Goal: Task Accomplishment & Management: Manage account settings

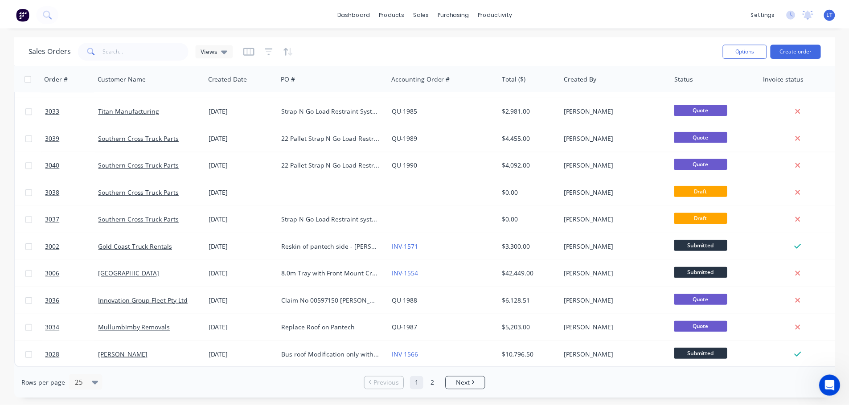
scroll to position [1, 0]
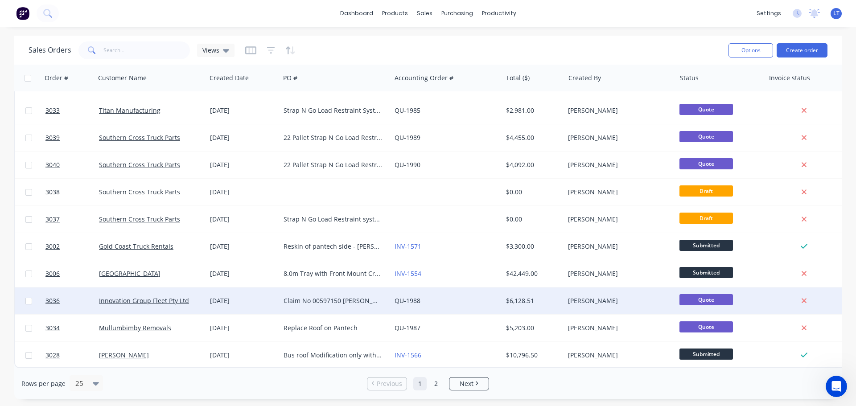
click at [306, 296] on div "Claim No 00597150 [PERSON_NAME] 733LF6 Name is [PERSON_NAME] Policy no 32224079…" at bounding box center [332, 300] width 99 height 9
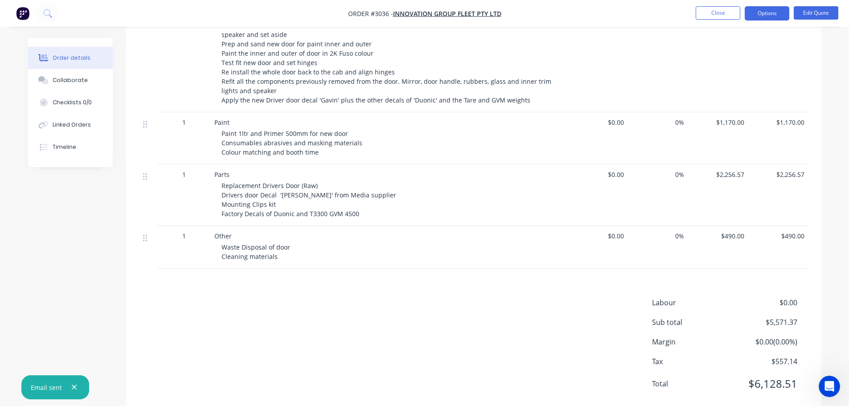
scroll to position [404, 0]
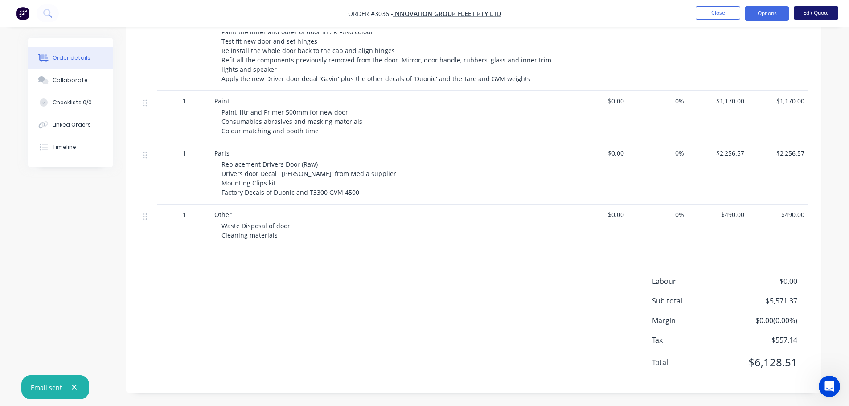
click at [809, 10] on button "Edit Quote" at bounding box center [816, 12] width 45 height 13
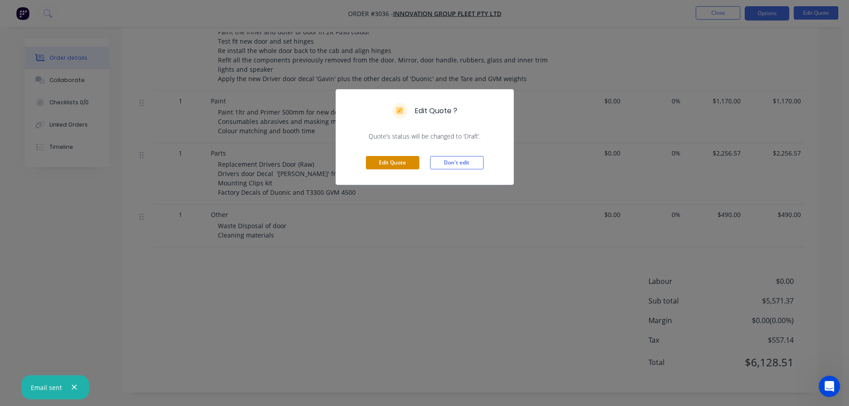
click at [385, 160] on button "Edit Quote" at bounding box center [392, 162] width 53 height 13
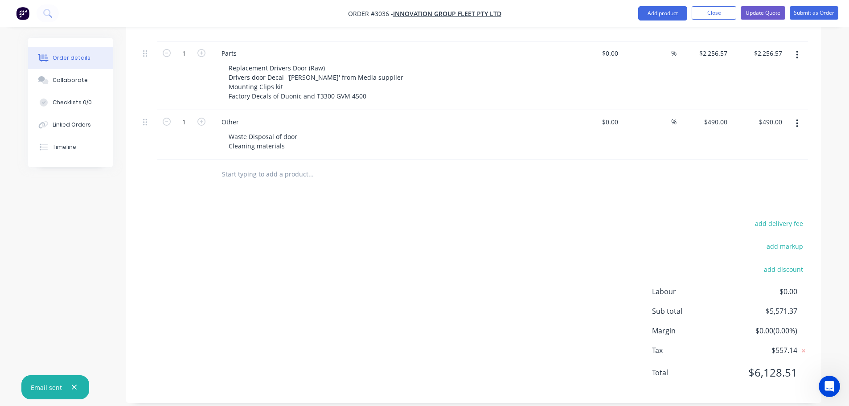
scroll to position [571, 0]
click at [708, 115] on div "490 490" at bounding box center [704, 135] width 55 height 50
type input "$0.00"
click at [689, 250] on div "add delivery fee add markup add discount Labour $0.00 Sub total $5,571.37 Margi…" at bounding box center [473, 303] width 669 height 172
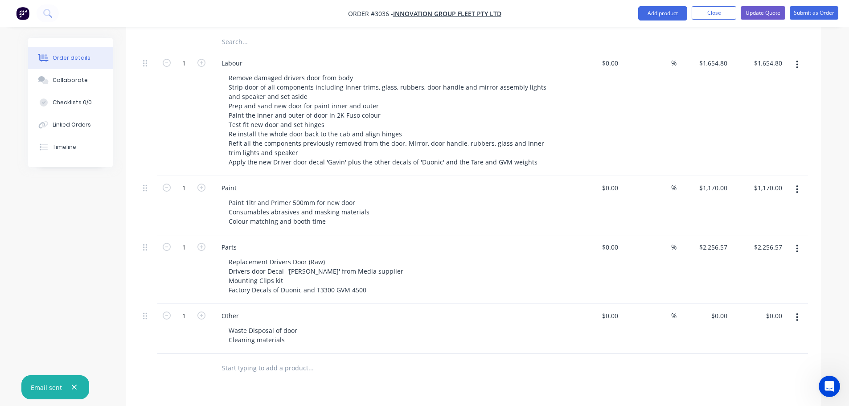
scroll to position [349, 0]
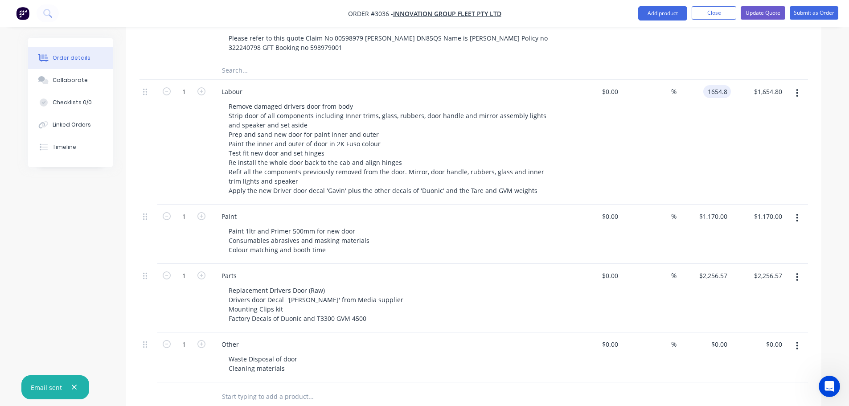
click at [711, 85] on input "1654.8" at bounding box center [719, 91] width 24 height 13
type input "$1,400.00"
click at [684, 137] on div "$1,400.00 $1,400.00" at bounding box center [704, 142] width 55 height 125
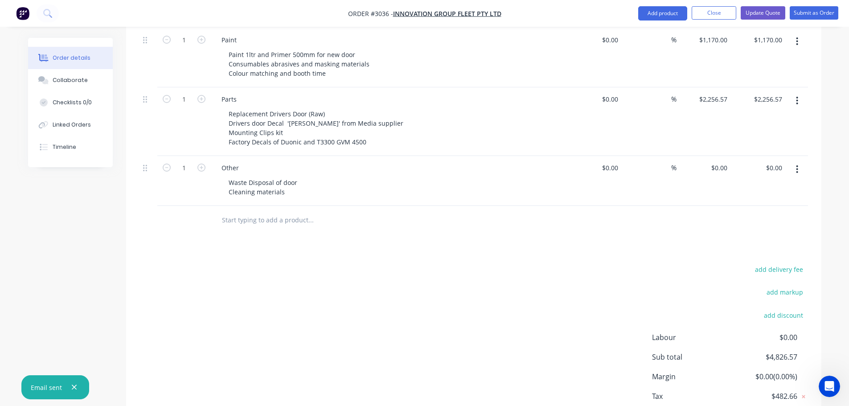
scroll to position [571, 0]
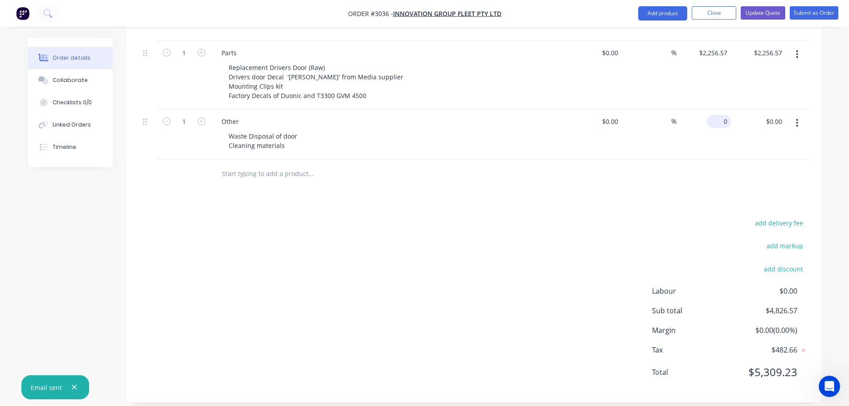
click at [722, 115] on input "0" at bounding box center [720, 121] width 21 height 13
type input "$200.00"
click at [674, 194] on div "Products Show / Hide columns Add product Qty Cost Markup Price Total Kit 1 Repl…" at bounding box center [473, 47] width 695 height 712
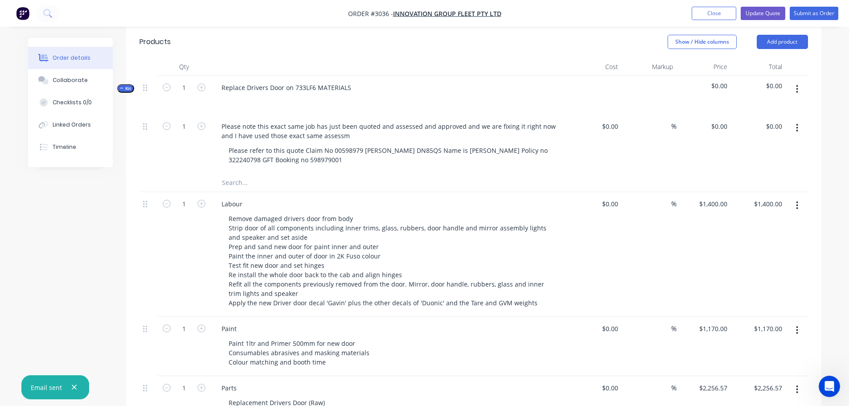
scroll to position [215, 0]
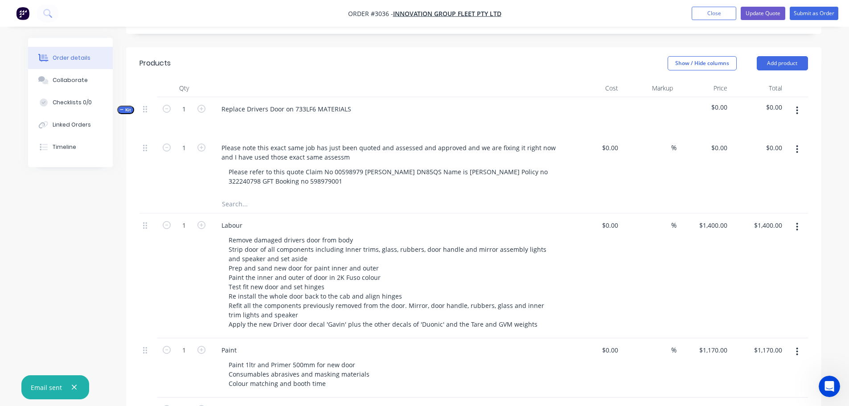
click at [800, 141] on button "button" at bounding box center [797, 149] width 21 height 16
click at [738, 220] on div "Delete" at bounding box center [765, 226] width 69 height 13
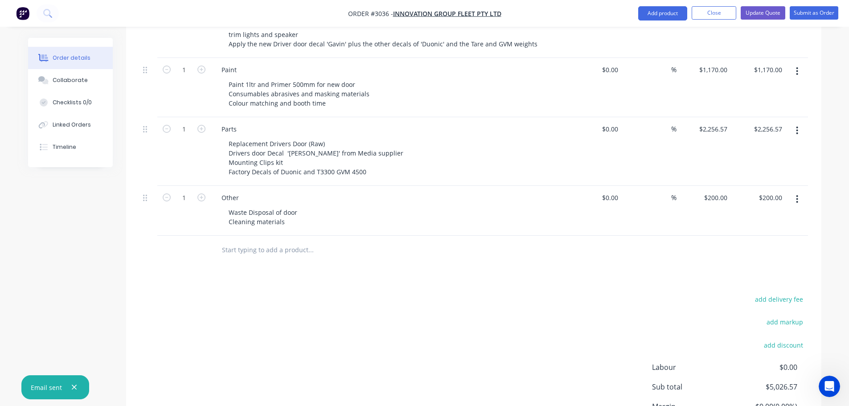
scroll to position [423, 0]
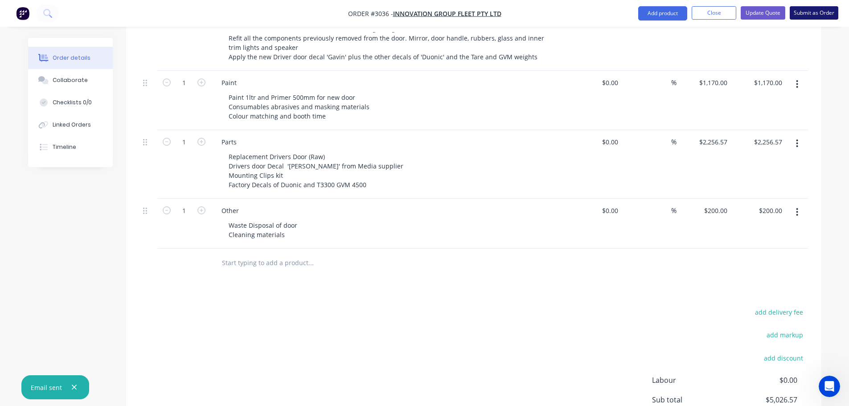
click at [818, 11] on button "Submit as Order" at bounding box center [814, 12] width 49 height 13
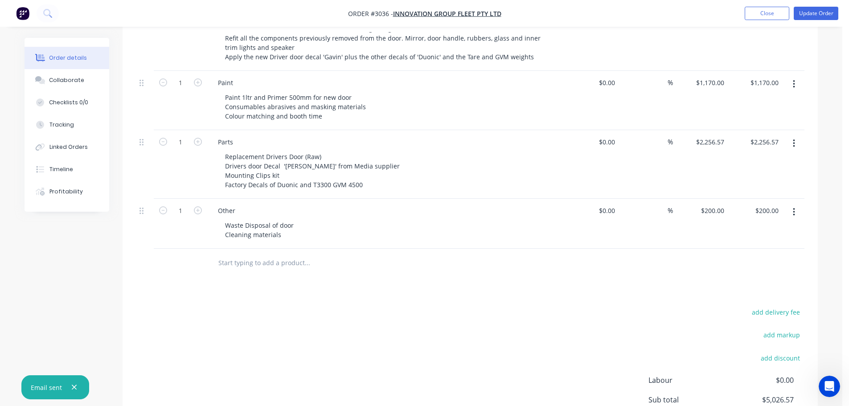
scroll to position [0, 0]
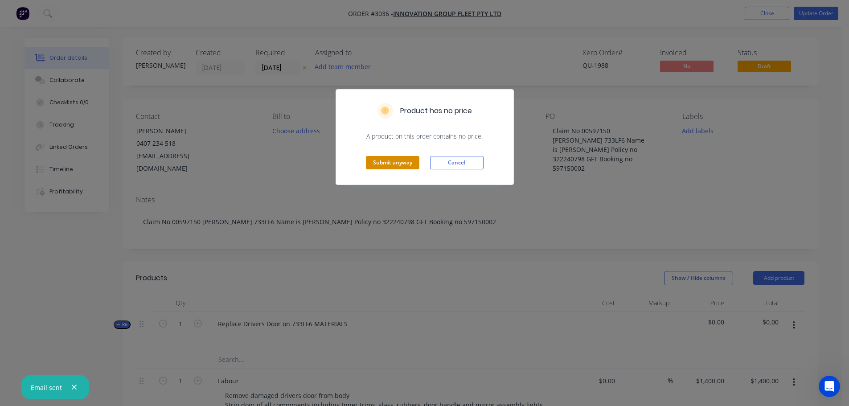
click at [384, 162] on button "Submit anyway" at bounding box center [392, 162] width 53 height 13
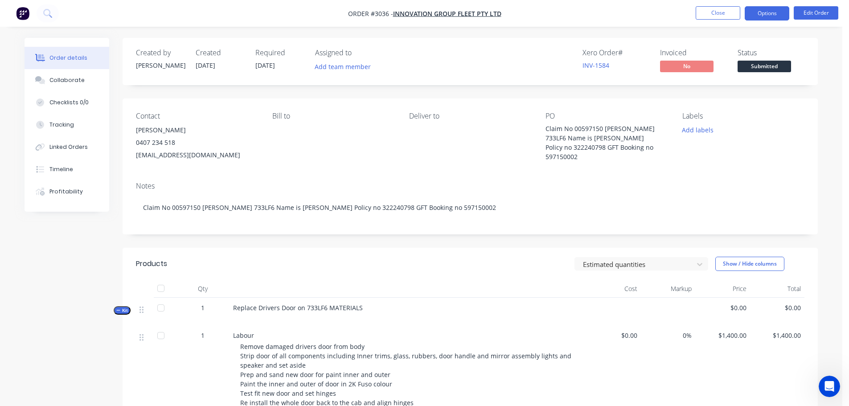
click at [771, 12] on button "Options" at bounding box center [767, 13] width 45 height 14
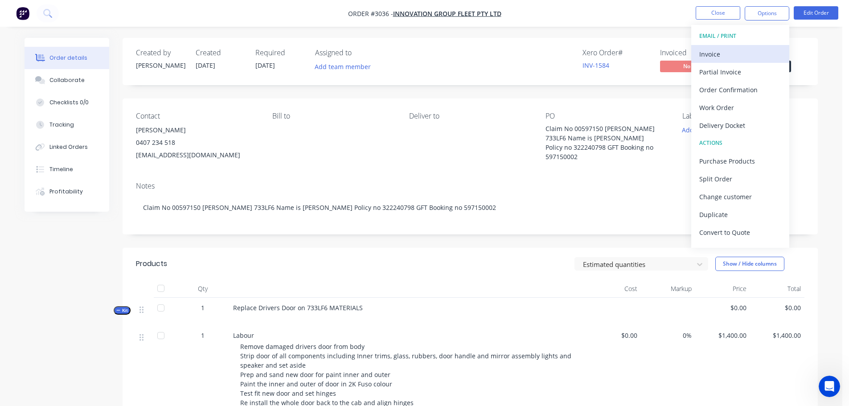
click at [714, 51] on div "Invoice" at bounding box center [740, 54] width 82 height 13
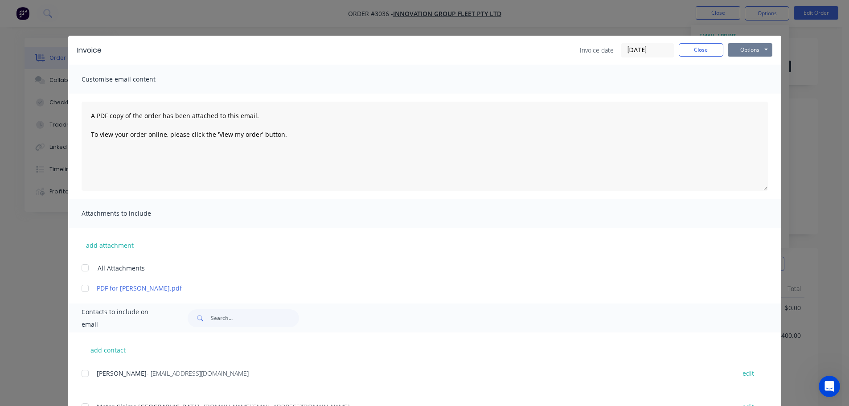
click at [734, 47] on button "Options" at bounding box center [750, 49] width 45 height 13
click at [743, 64] on button "Preview" at bounding box center [756, 65] width 57 height 15
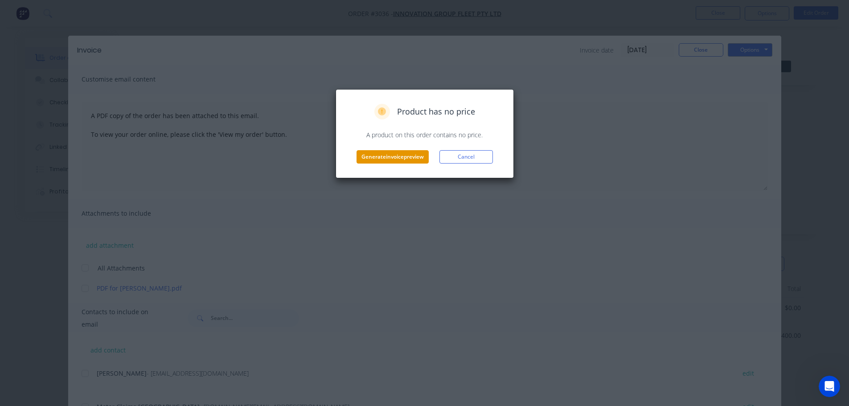
click at [388, 158] on button "Generate invoice preview" at bounding box center [393, 156] width 72 height 13
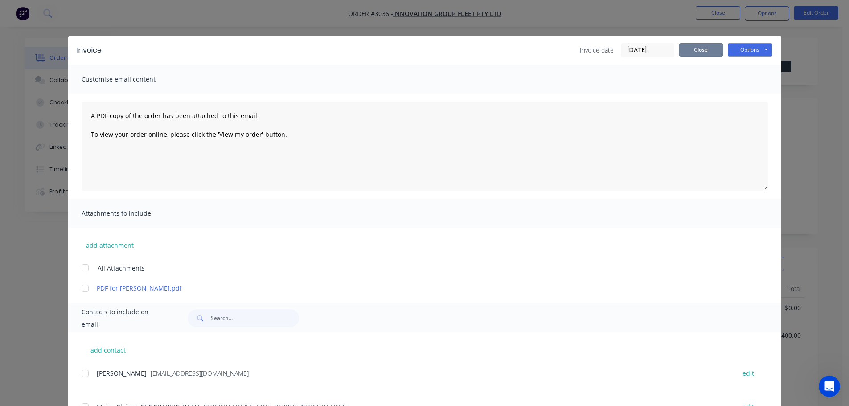
click at [694, 49] on button "Close" at bounding box center [701, 49] width 45 height 13
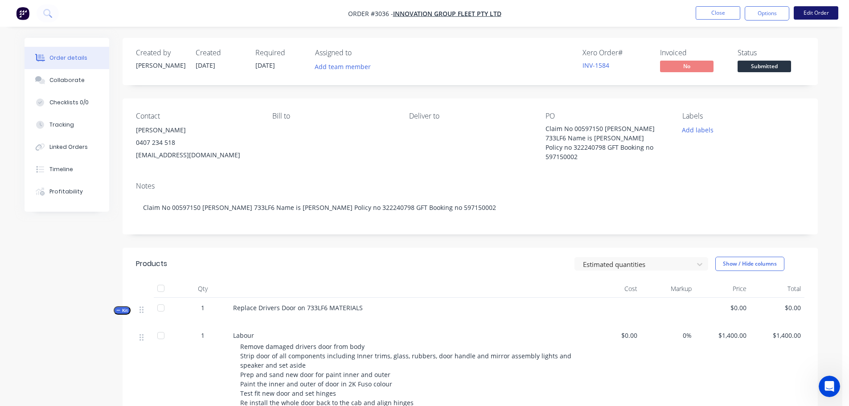
click at [808, 9] on button "Edit Order" at bounding box center [816, 12] width 45 height 13
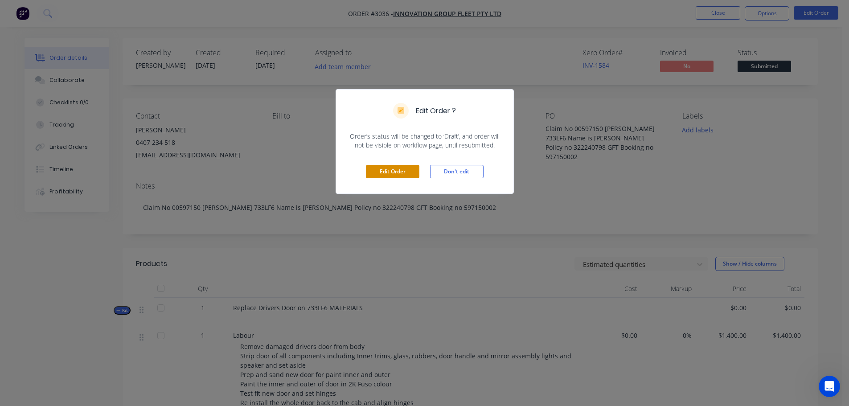
click at [390, 171] on button "Edit Order" at bounding box center [392, 171] width 53 height 13
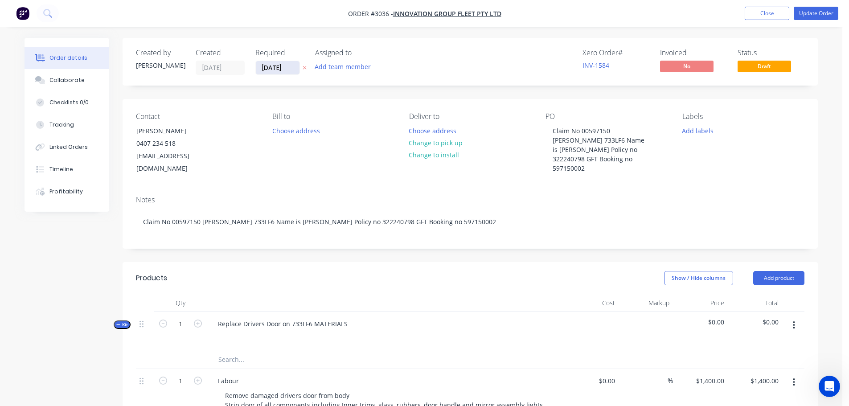
click at [269, 69] on input "[DATE]" at bounding box center [278, 67] width 44 height 13
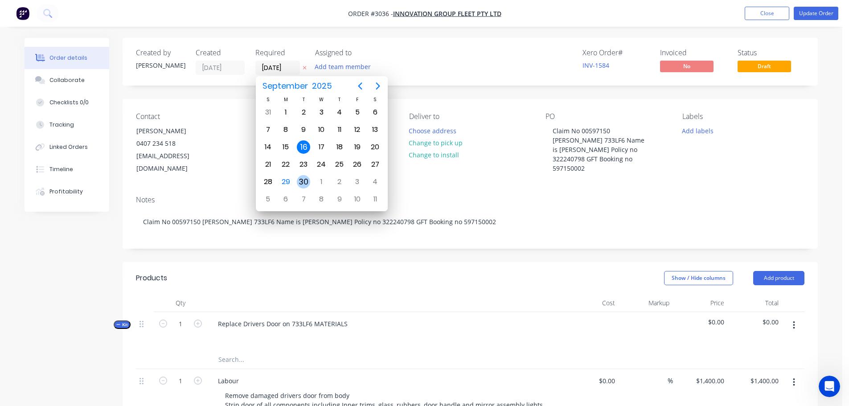
click at [302, 176] on div "30" at bounding box center [303, 181] width 13 height 13
type input "[DATE]"
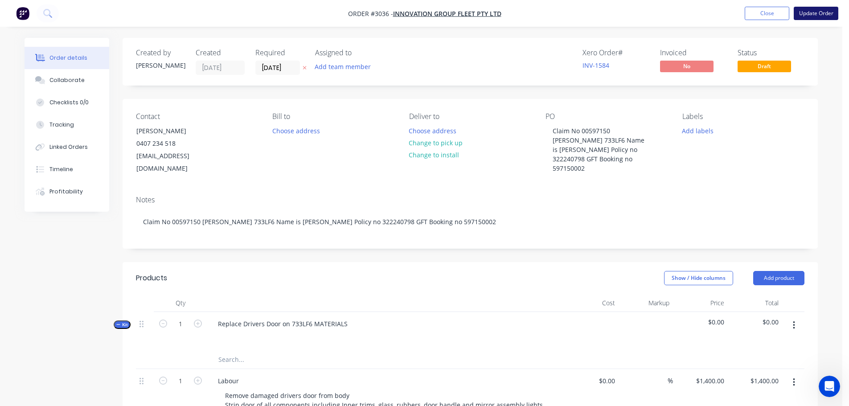
click at [814, 12] on button "Update Order" at bounding box center [816, 13] width 45 height 13
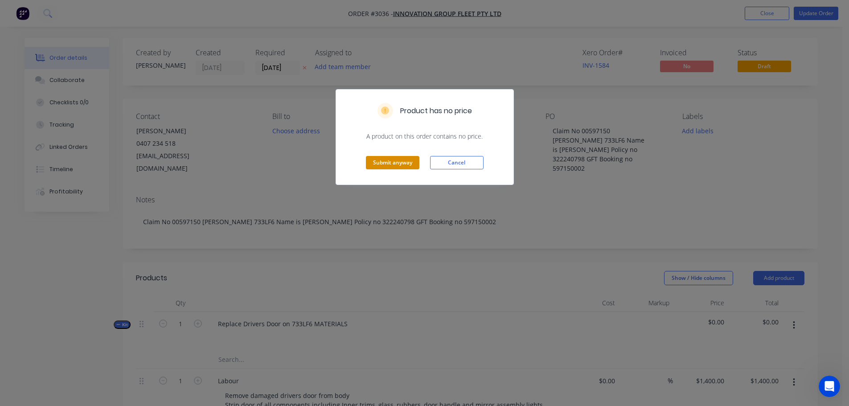
click at [387, 159] on button "Submit anyway" at bounding box center [392, 162] width 53 height 13
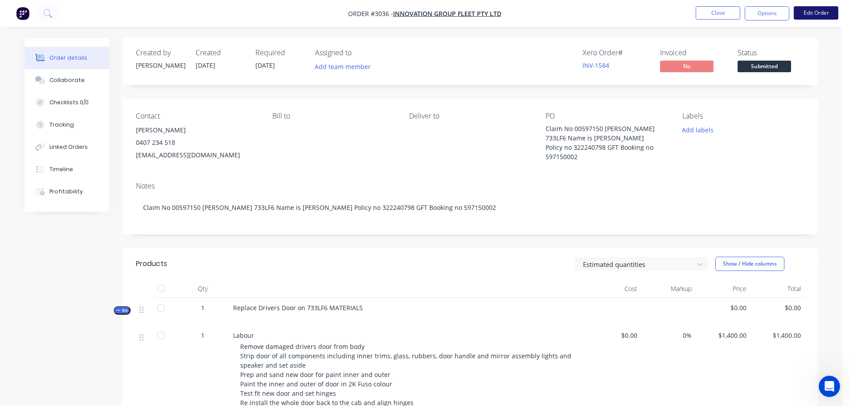
click at [809, 10] on button "Edit Order" at bounding box center [816, 12] width 45 height 13
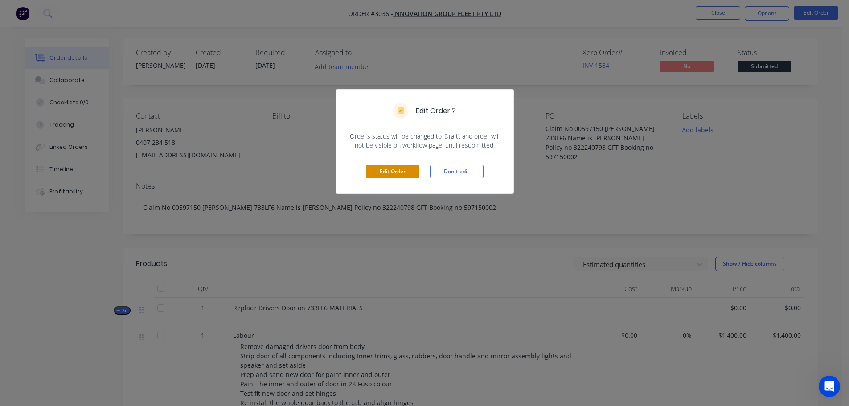
click at [394, 169] on button "Edit Order" at bounding box center [392, 171] width 53 height 13
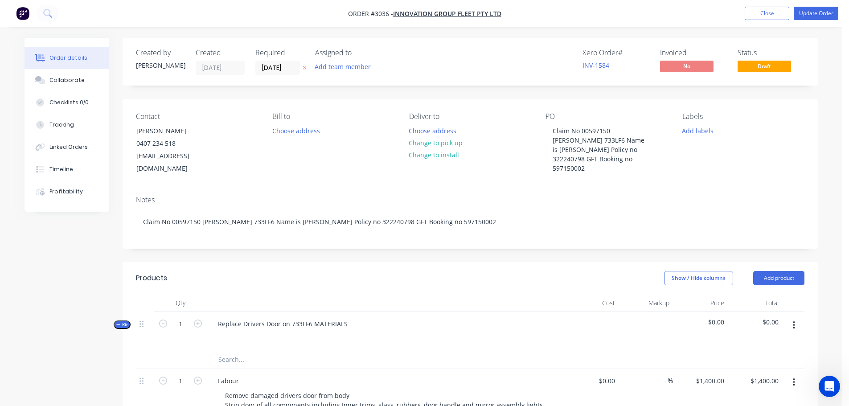
click at [556, 166] on div "Contact [PERSON_NAME] 0407 234 518 [EMAIL_ADDRESS][DOMAIN_NAME] Bill to Choose …" at bounding box center [470, 144] width 695 height 90
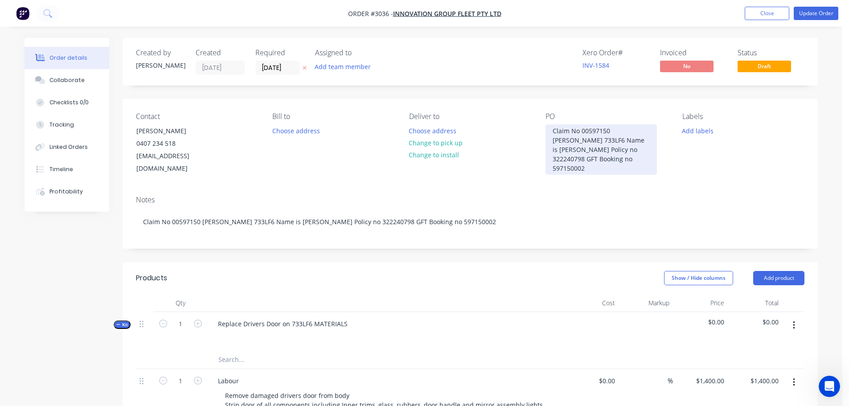
click at [592, 161] on div "Claim No 00597150 [PERSON_NAME] 733LF6 Name is [PERSON_NAME] Policy no 32224079…" at bounding box center [601, 149] width 111 height 50
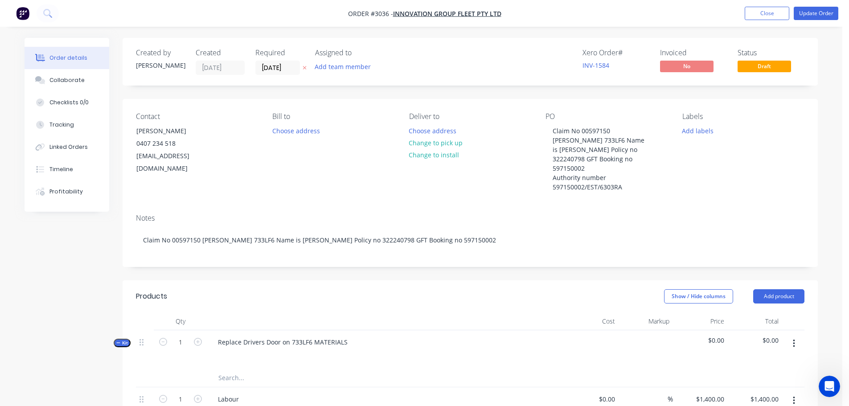
click at [549, 207] on div "Notes Claim No 00597150 [PERSON_NAME] 733LF6 Name is [PERSON_NAME] Policy no 32…" at bounding box center [470, 237] width 695 height 60
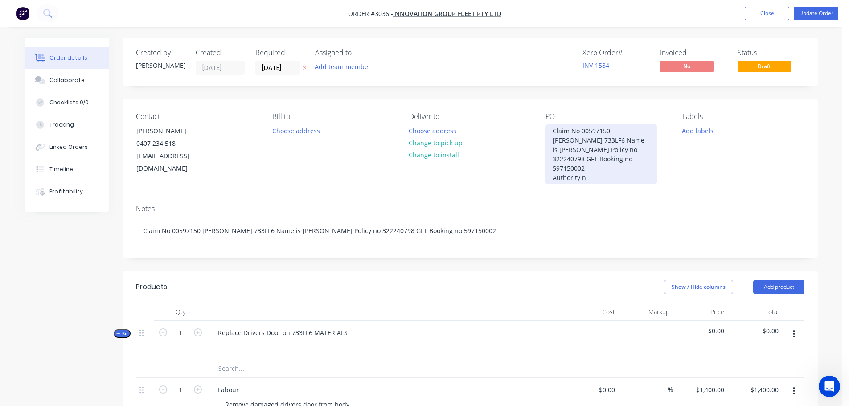
click at [555, 138] on div "Claim No 00597150 [PERSON_NAME] 733LF6 Name is [PERSON_NAME] Policy no 32224079…" at bounding box center [601, 154] width 111 height 60
click at [597, 169] on div "Claim No 00597150 [PERSON_NAME] 733LF6 Name is [PERSON_NAME] Policy no 32224079…" at bounding box center [601, 154] width 111 height 60
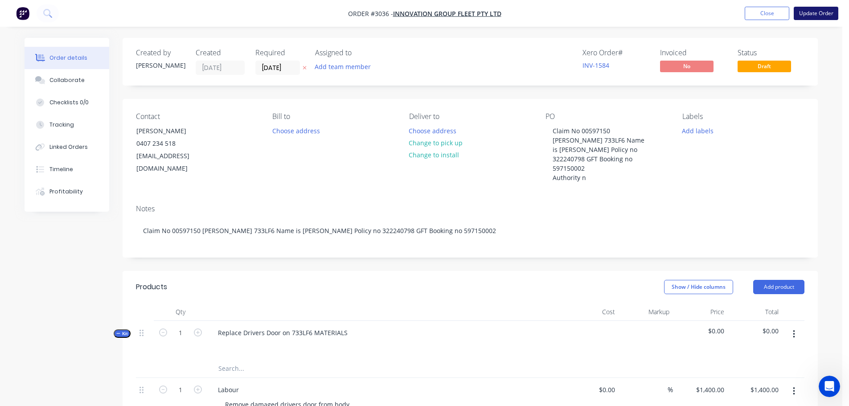
click at [811, 10] on button "Update Order" at bounding box center [816, 13] width 45 height 13
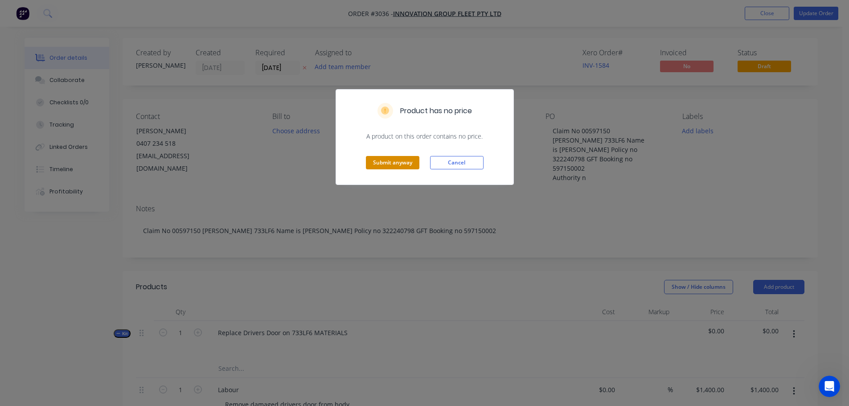
click at [373, 164] on button "Submit anyway" at bounding box center [392, 162] width 53 height 13
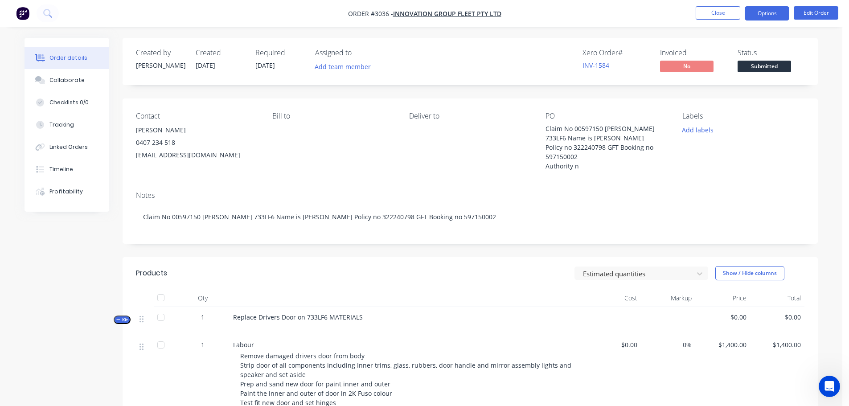
click at [766, 12] on button "Options" at bounding box center [767, 13] width 45 height 14
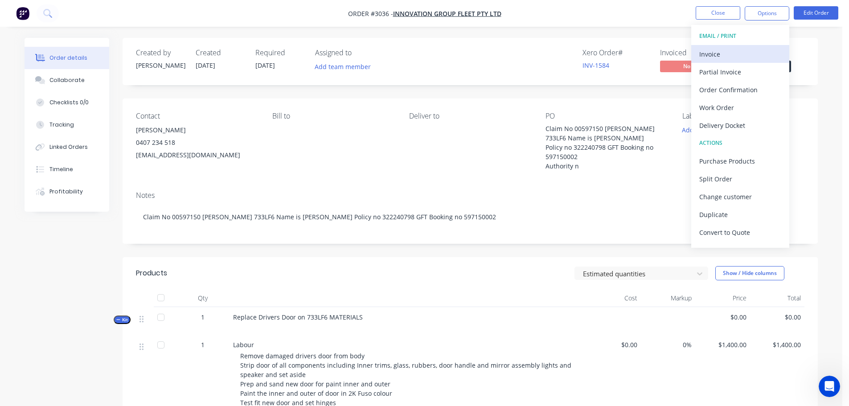
click at [714, 52] on div "Invoice" at bounding box center [740, 54] width 82 height 13
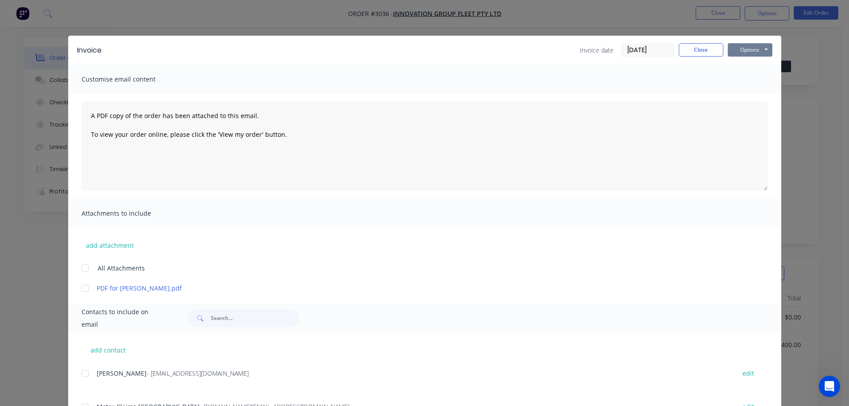
click at [733, 49] on button "Options" at bounding box center [750, 49] width 45 height 13
click at [738, 62] on button "Preview" at bounding box center [756, 65] width 57 height 15
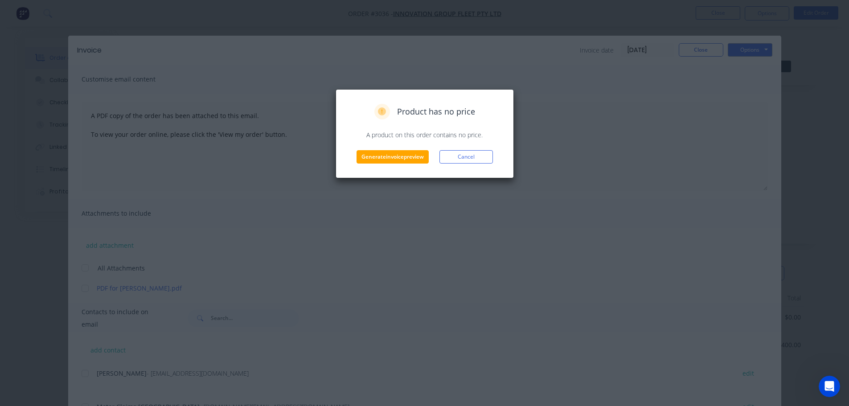
click at [409, 149] on div "Product has no price A product on this order contains no price. Generate invoic…" at bounding box center [425, 134] width 160 height 60
click at [406, 152] on button "Generate invoice preview" at bounding box center [393, 156] width 72 height 13
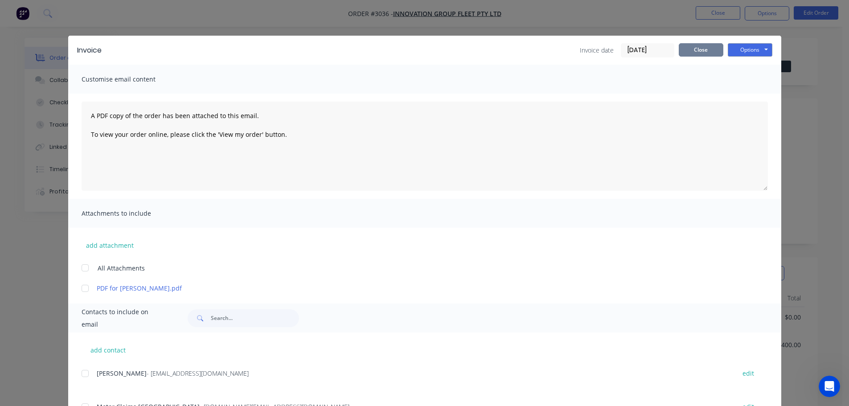
click at [691, 48] on button "Close" at bounding box center [701, 49] width 45 height 13
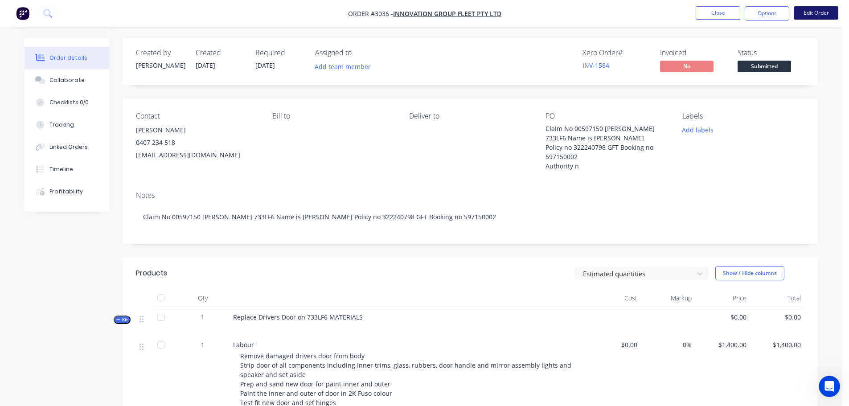
click at [819, 13] on button "Edit Order" at bounding box center [816, 12] width 45 height 13
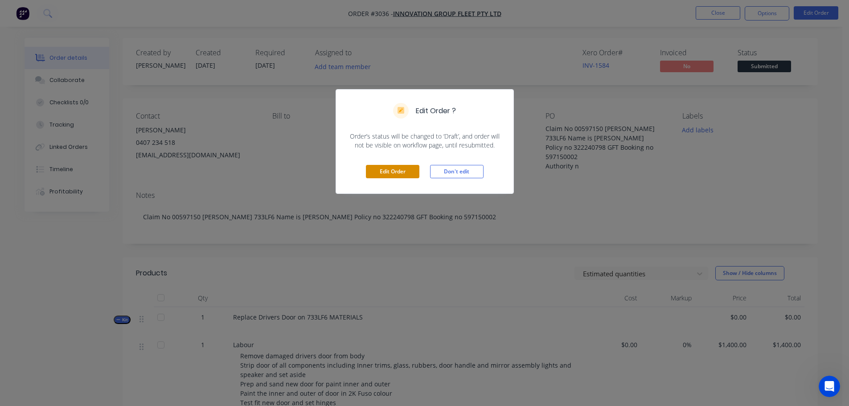
click at [382, 168] on button "Edit Order" at bounding box center [392, 171] width 53 height 13
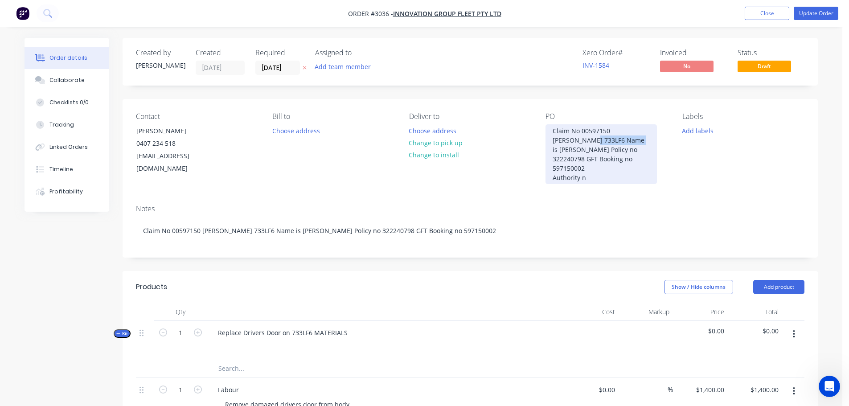
drag, startPoint x: 551, startPoint y: 140, endPoint x: 596, endPoint y: 140, distance: 45.0
click at [596, 140] on div "Claim No 00597150 [PERSON_NAME] 733LF6 Name is [PERSON_NAME] Policy no 32224079…" at bounding box center [601, 154] width 111 height 60
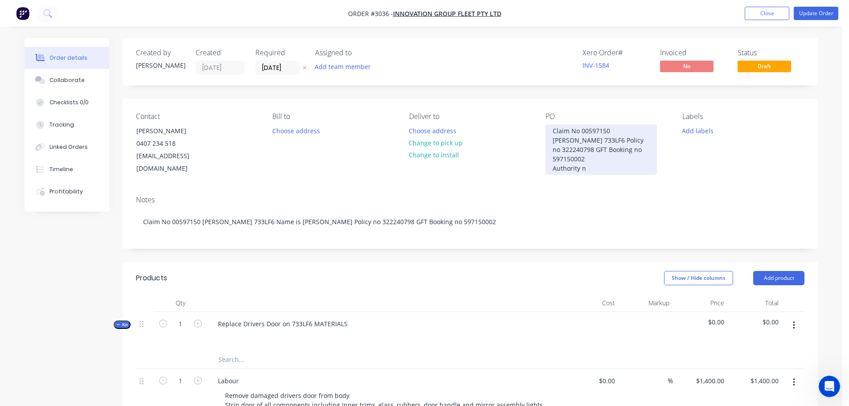
click at [619, 130] on div "Claim No 00597150 [PERSON_NAME] 733LF6 Policy no 322240798 GFT Booking no 59715…" at bounding box center [601, 149] width 111 height 50
click at [570, 139] on div "Claim No 00597150 Rgo 733LF6 Policy no 322240798 GFT Booking no 597150002 Autho…" at bounding box center [601, 144] width 111 height 41
click at [587, 160] on div "Claim No 00597150 Rgo 733LF6 Pol no 322240798 GFT Booking no 597150002 Authorit…" at bounding box center [601, 144] width 111 height 41
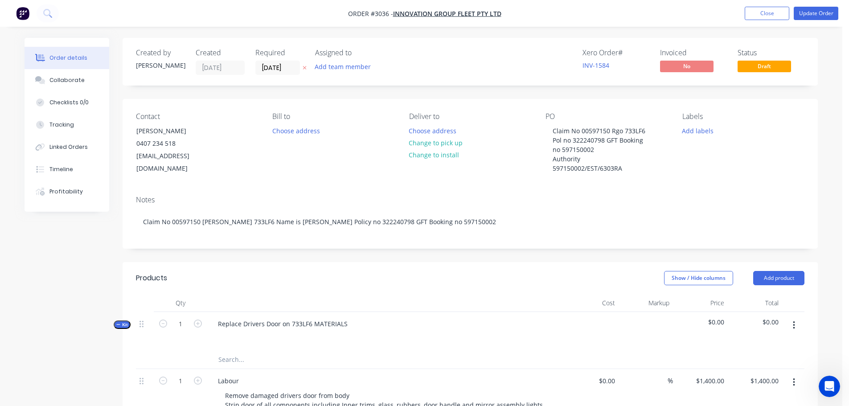
click at [560, 198] on div "Notes Claim No 00597150 [PERSON_NAME] 733LF6 Name is [PERSON_NAME] Policy no 32…" at bounding box center [470, 219] width 695 height 60
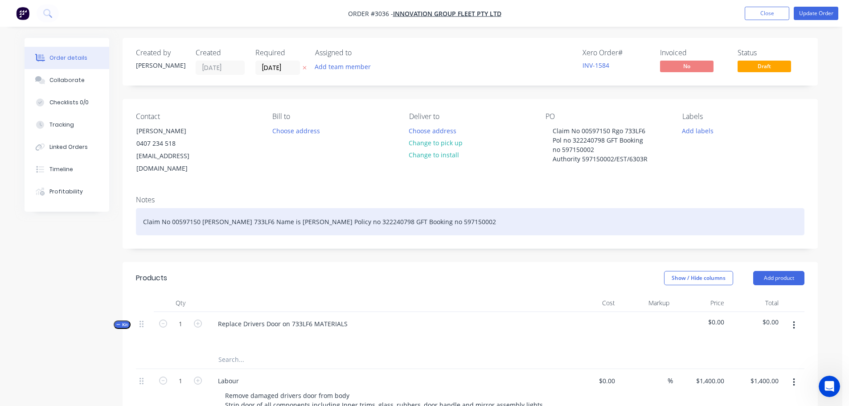
click at [433, 212] on div "Claim No 00597150 [PERSON_NAME] 733LF6 Name is [PERSON_NAME] Policy no 32224079…" at bounding box center [470, 221] width 669 height 27
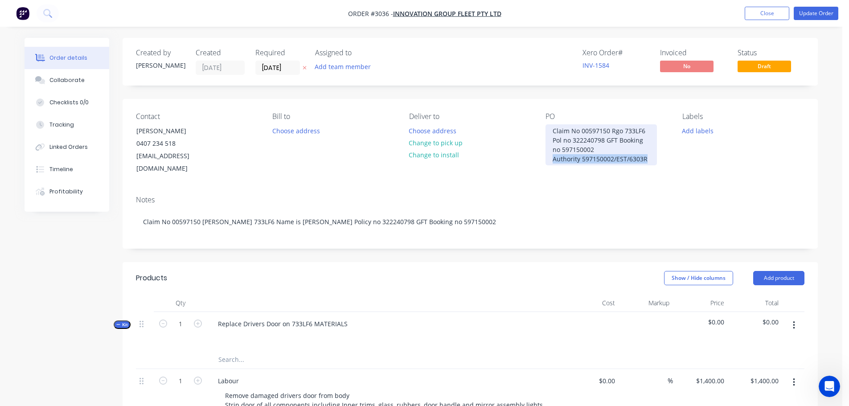
drag, startPoint x: 552, startPoint y: 160, endPoint x: 653, endPoint y: 157, distance: 101.2
click at [653, 157] on div "Claim No 00597150 Rgo 733LF6 Pol no 322240798 GFT Booking no 597150002 Authorit…" at bounding box center [601, 144] width 111 height 41
copy div "Authority 597150002/EST/6303R"
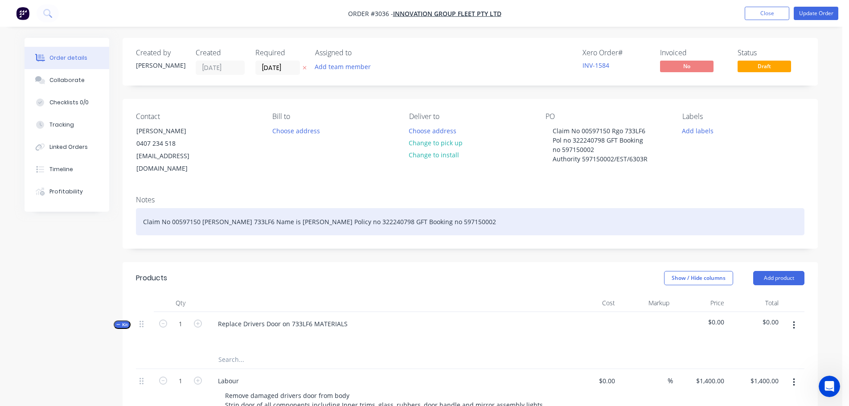
click at [435, 212] on div "Claim No 00597150 [PERSON_NAME] 733LF6 Name is [PERSON_NAME] Policy no 32224079…" at bounding box center [470, 221] width 669 height 27
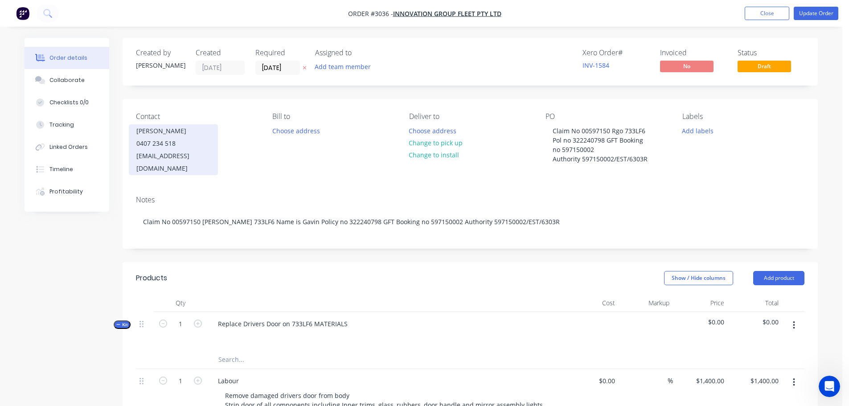
click at [145, 136] on div "[PERSON_NAME]" at bounding box center [173, 131] width 74 height 12
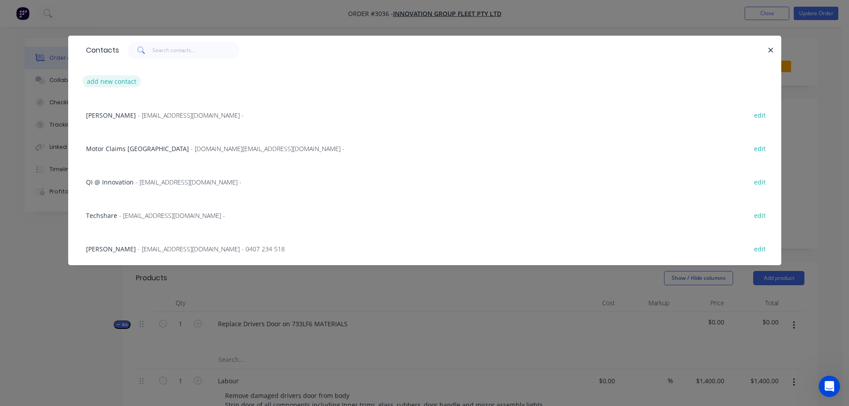
click at [110, 80] on button "add new contact" at bounding box center [111, 81] width 59 height 12
select select "AU"
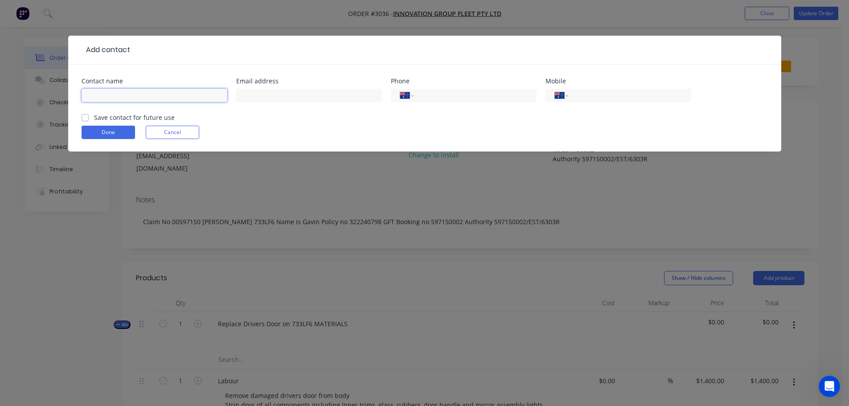
click at [113, 96] on input "text" at bounding box center [155, 95] width 146 height 13
type input "[PERSON_NAME]"
click at [597, 94] on input "tel" at bounding box center [627, 95] width 107 height 10
type input "0407 234 518"
click at [328, 127] on div "Done Cancel" at bounding box center [425, 132] width 686 height 13
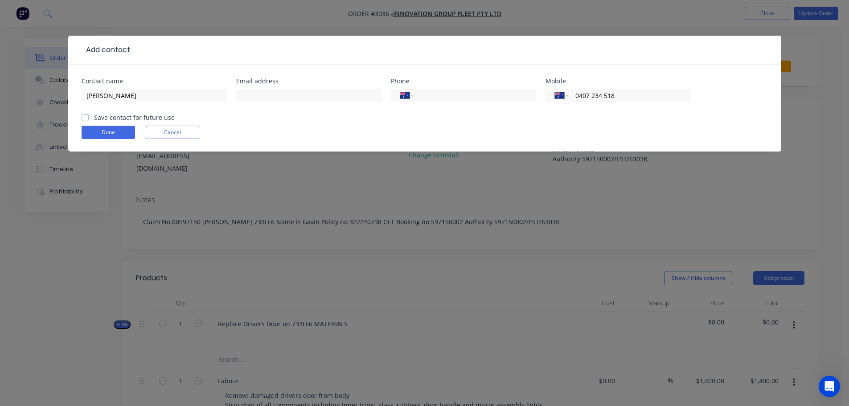
click at [94, 116] on label "Save contact for future use" at bounding box center [134, 117] width 81 height 9
click at [84, 116] on input "Save contact for future use" at bounding box center [85, 117] width 7 height 8
checkbox input "true"
click at [112, 130] on button "Done" at bounding box center [108, 132] width 53 height 13
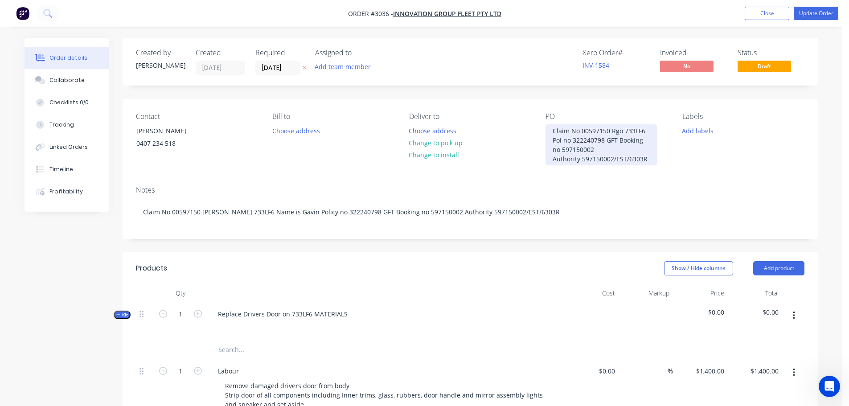
click at [616, 130] on div "Claim No 00597150 Rgo 733LF6 Pol no 322240798 GFT Booking no 597150002 Authorit…" at bounding box center [601, 144] width 111 height 41
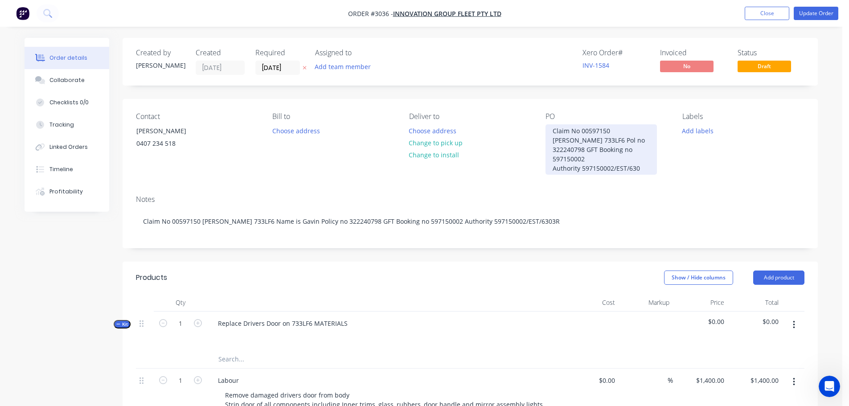
click at [625, 132] on div "Claim No 00597150 [PERSON_NAME] 733LF6 Pol no 322240798 GFT Booking no 59715000…" at bounding box center [601, 149] width 111 height 50
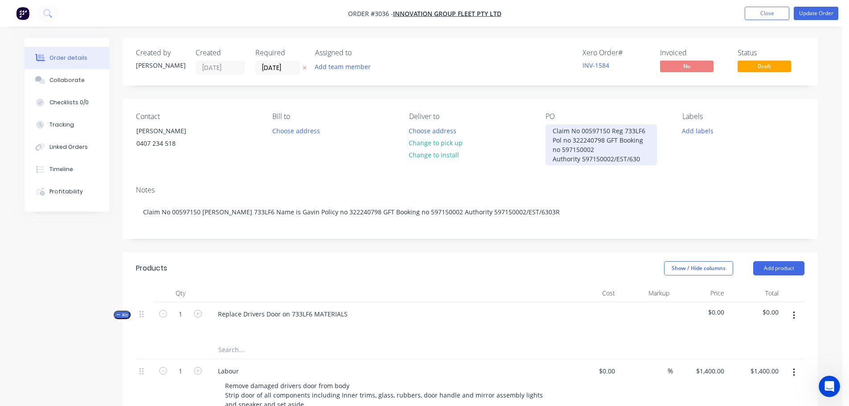
click at [640, 157] on div "Claim No 00597150 Reg 733LF6 Pol no 322240798 GFT Booking no 597150002 Authorit…" at bounding box center [601, 144] width 111 height 41
click at [642, 173] on div "Contact [PERSON_NAME] [PHONE_NUMBER] Bill to Choose address Deliver to Choose a…" at bounding box center [470, 139] width 695 height 80
drag, startPoint x: 554, startPoint y: 129, endPoint x: 652, endPoint y: 157, distance: 102.5
click at [652, 157] on div "Claim No 00597150 Reg 733LF6 Pol no 322240798 GFT Booking no 597150002 Authorit…" at bounding box center [601, 144] width 111 height 41
copy div "Claim No 00597150 Reg 733LF6 Pol no 322240798 GFT Booking no 597150002 Authorit…"
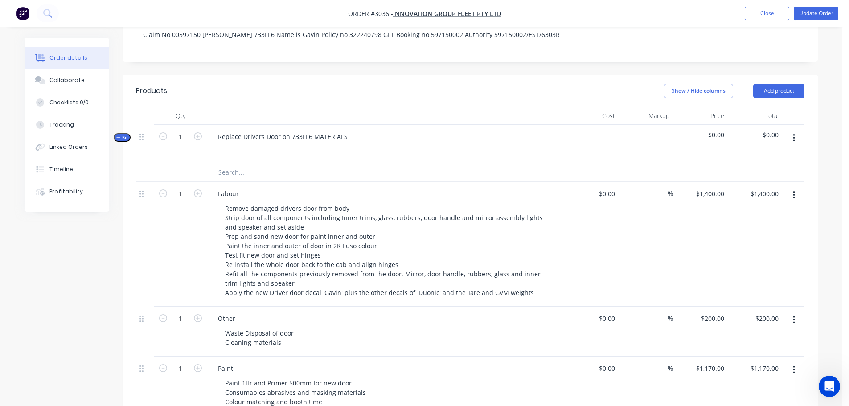
scroll to position [178, 0]
click at [346, 135] on div "Replace Drivers Door on 733LF6 MATERIALS" at bounding box center [283, 135] width 144 height 13
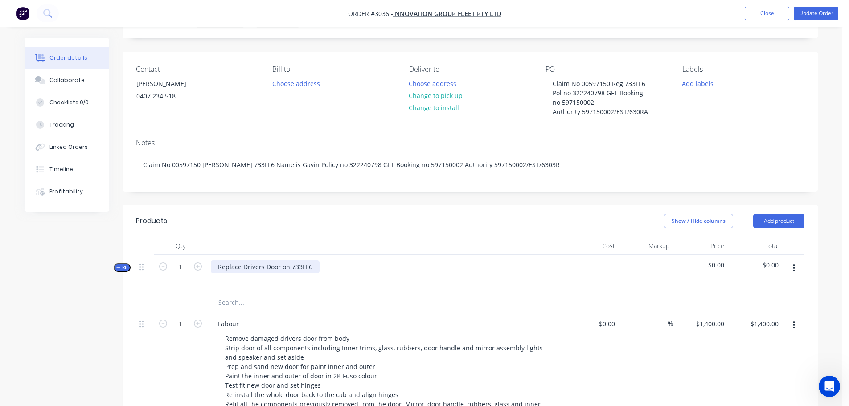
scroll to position [0, 0]
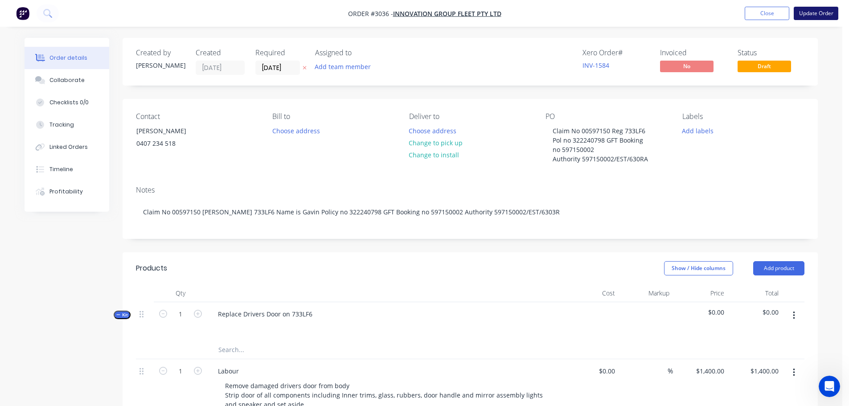
click at [813, 12] on button "Update Order" at bounding box center [816, 13] width 45 height 13
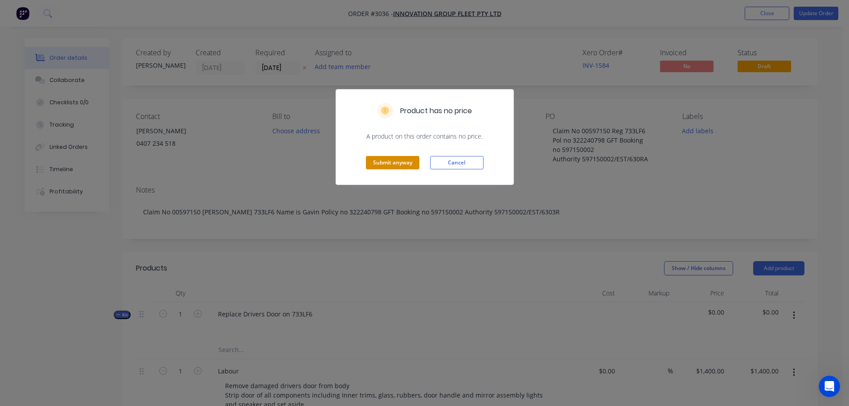
click at [387, 160] on button "Submit anyway" at bounding box center [392, 162] width 53 height 13
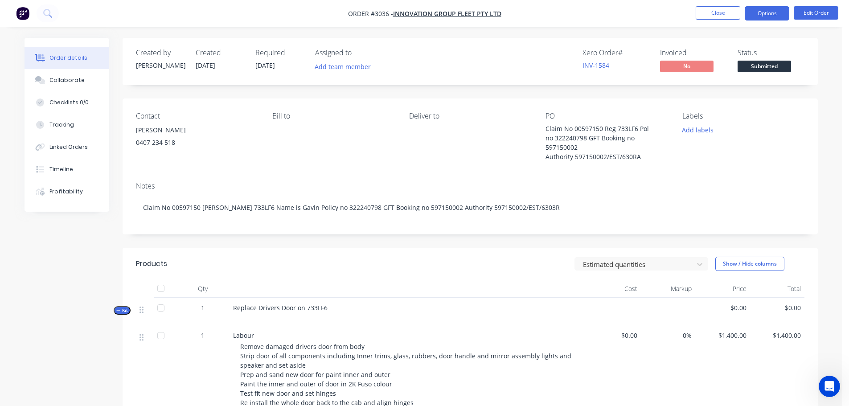
click at [771, 12] on button "Options" at bounding box center [767, 13] width 45 height 14
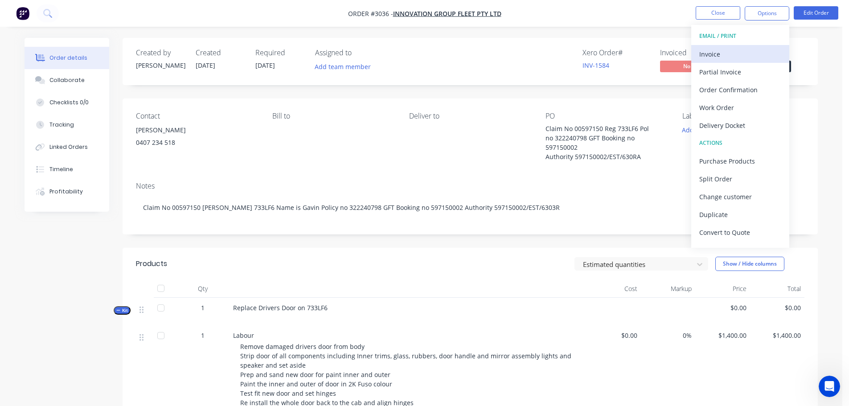
click at [706, 55] on div "Invoice" at bounding box center [740, 54] width 82 height 13
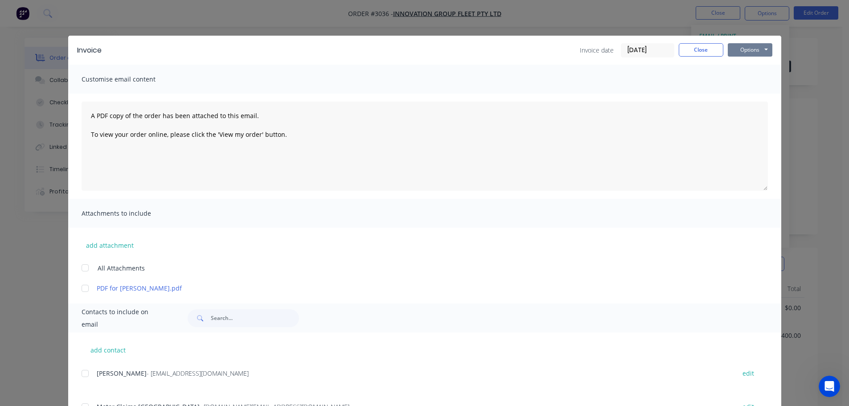
click at [745, 46] on button "Options" at bounding box center [750, 49] width 45 height 13
click at [740, 64] on button "Preview" at bounding box center [756, 65] width 57 height 15
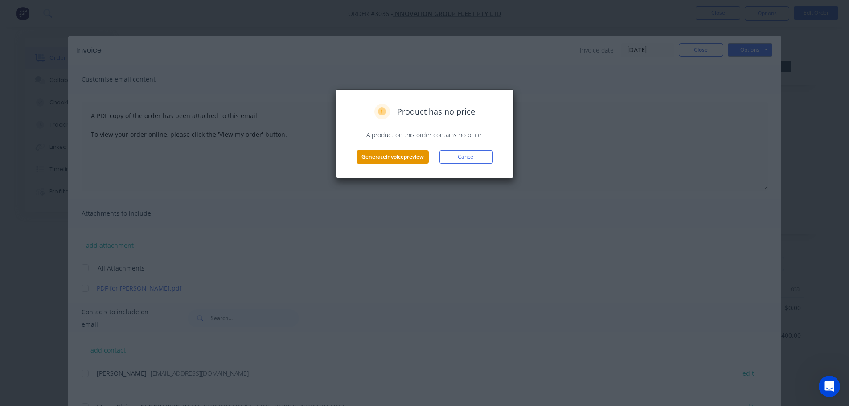
click at [383, 158] on button "Generate invoice preview" at bounding box center [393, 156] width 72 height 13
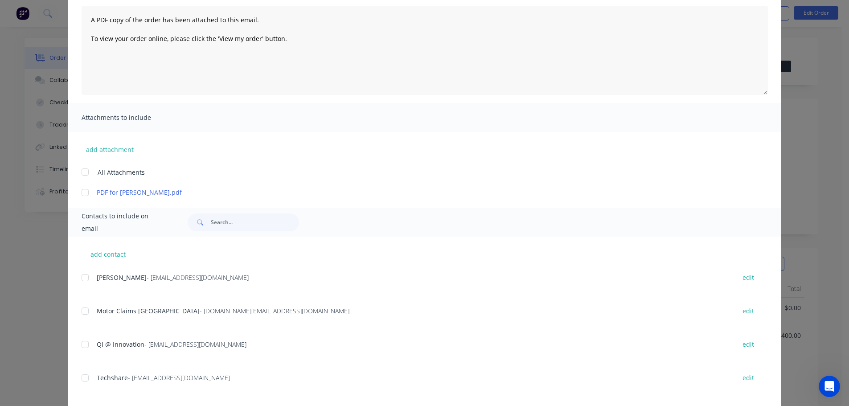
scroll to position [174, 0]
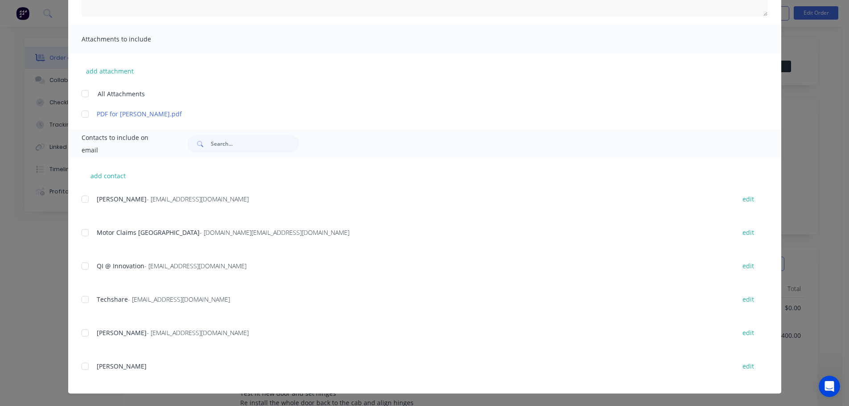
click at [82, 299] on div at bounding box center [85, 300] width 18 height 18
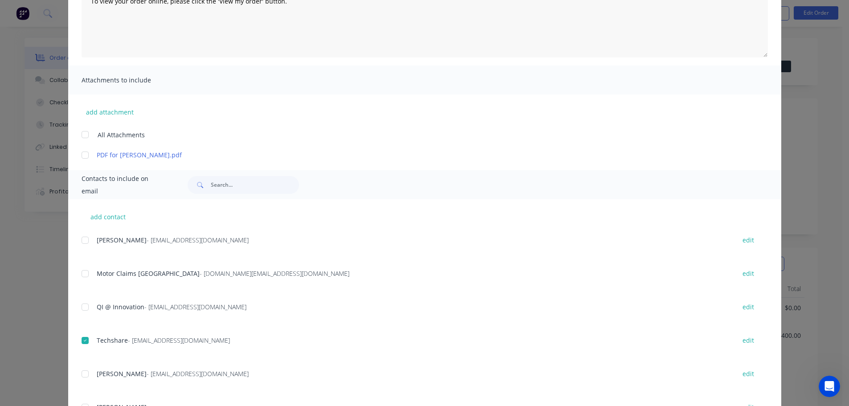
scroll to position [85, 0]
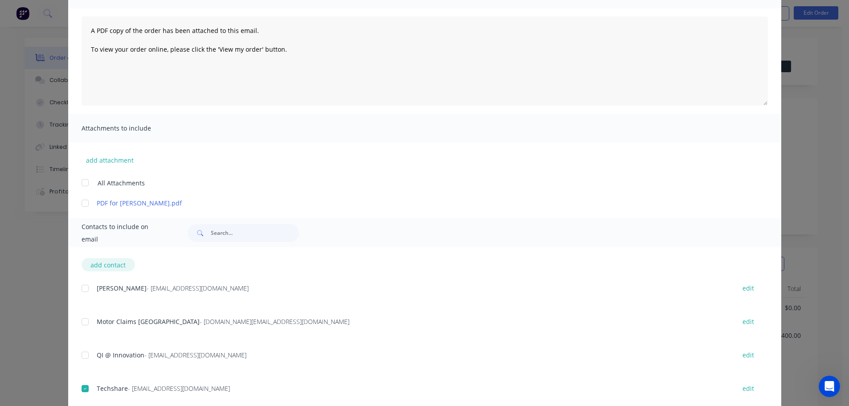
click at [102, 261] on button "add contact" at bounding box center [108, 264] width 53 height 13
select select "AU"
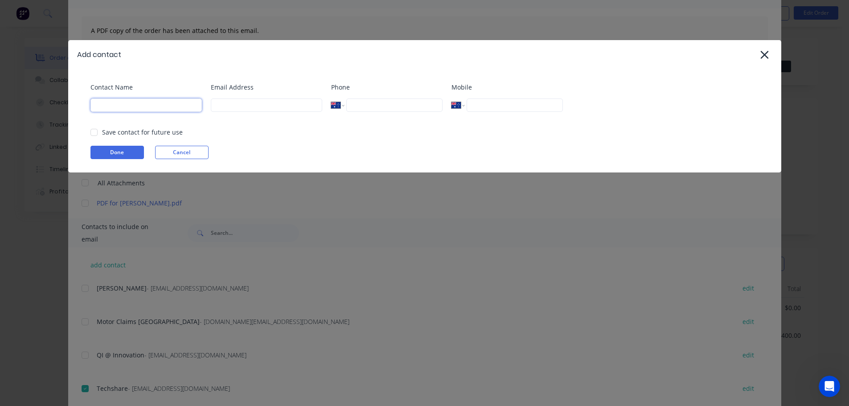
click at [126, 104] on input at bounding box center [145, 104] width 111 height 13
type input "[PERSON_NAME]"
type input "[EMAIL_ADDRESS][DOMAIN_NAME]"
type input "0432 545 330"
click at [108, 152] on button "Done" at bounding box center [116, 152] width 53 height 13
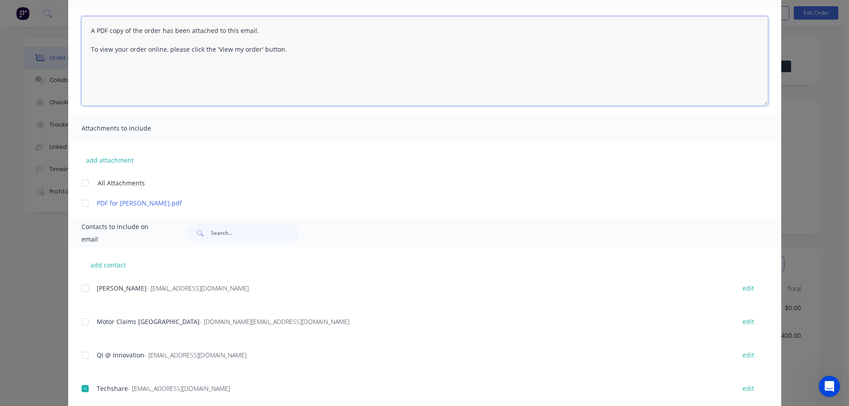
click at [85, 29] on textarea "A PDF copy of the order has been attached to this email. To view your order onl…" at bounding box center [425, 60] width 686 height 89
paste textarea "Claim No 00597150 Reg 733LF6 Pol no 322240798 GFT Booking no 597150002 Authorit…"
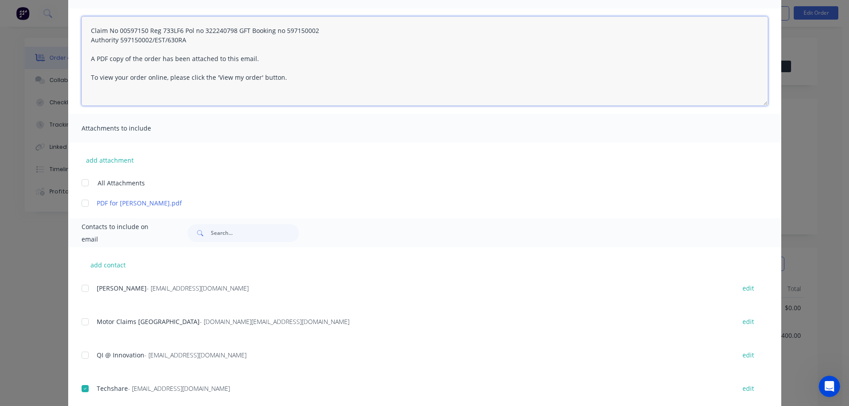
click at [86, 31] on textarea "Claim No 00597150 Reg 733LF6 Pol no 322240798 GFT Booking no 597150002 Authorit…" at bounding box center [425, 60] width 686 height 89
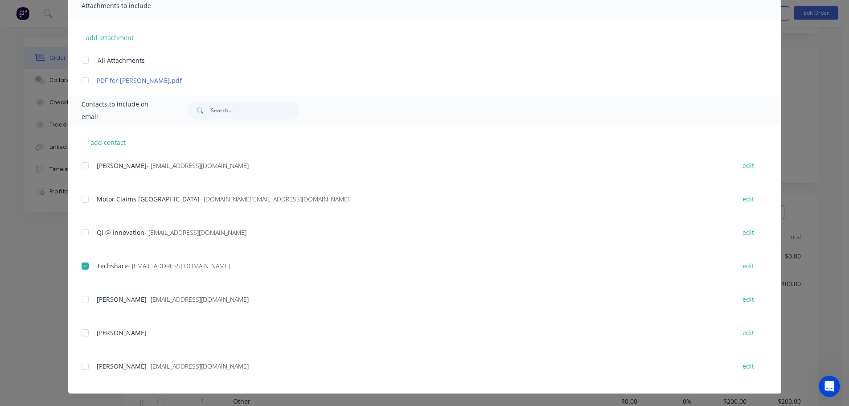
scroll to position [134, 0]
click at [81, 366] on div at bounding box center [85, 366] width 18 height 18
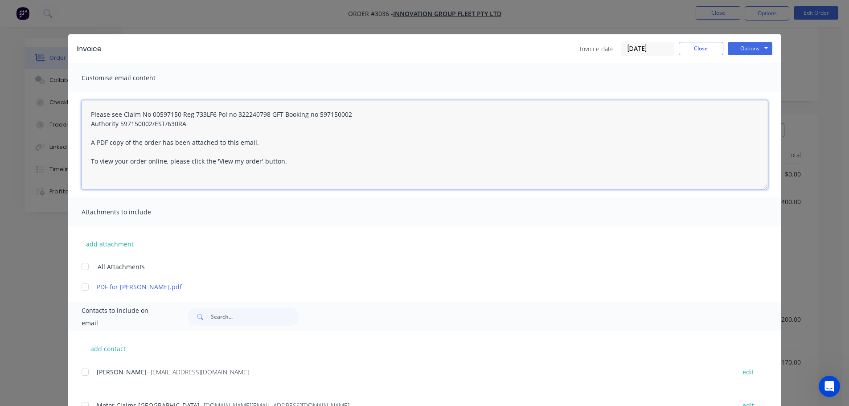
scroll to position [0, 0]
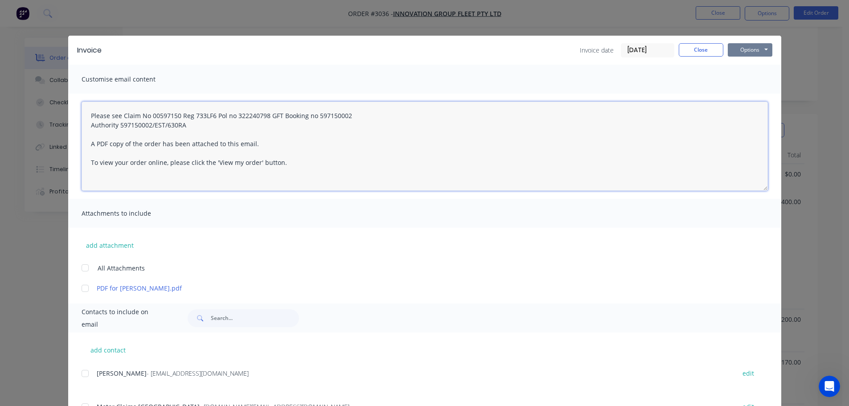
type textarea "Please see Claim No 00597150 Reg 733LF6 Pol no 322240798 GFT Booking no 5971500…"
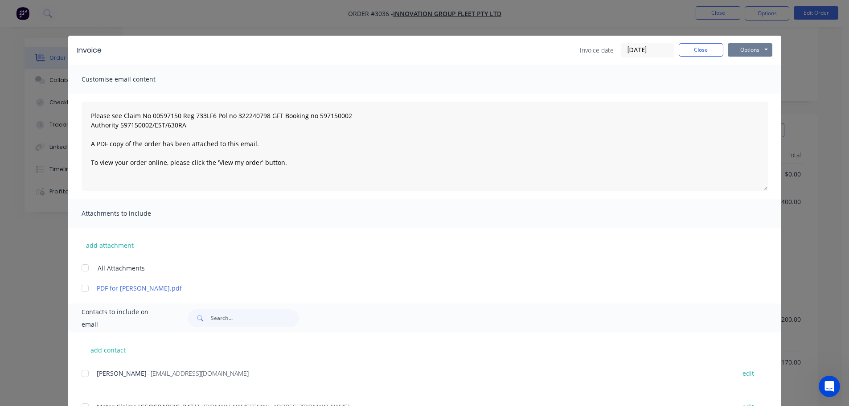
click at [745, 49] on button "Options" at bounding box center [750, 49] width 45 height 13
click at [752, 93] on button "Email" at bounding box center [756, 95] width 57 height 15
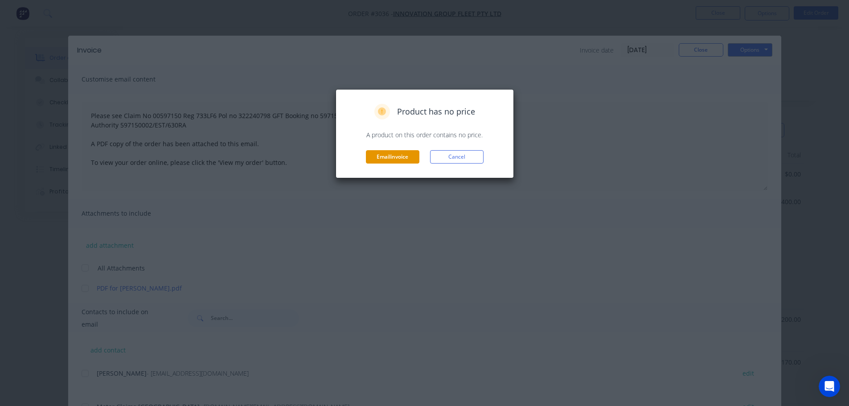
click at [390, 155] on button "Email invoice" at bounding box center [392, 156] width 53 height 13
